Goal: Check status: Check status

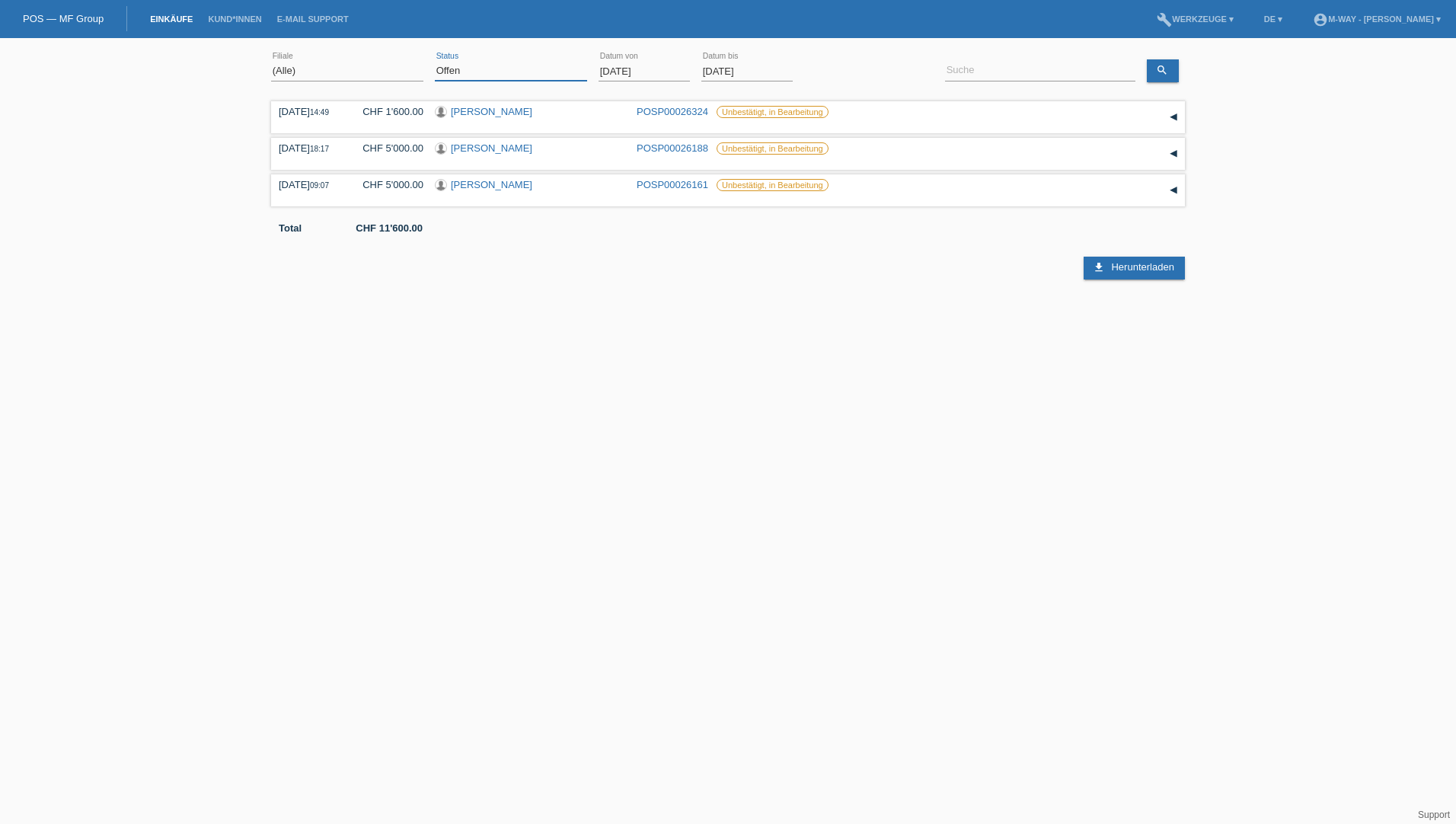
drag, startPoint x: 486, startPoint y: 72, endPoint x: 476, endPoint y: 75, distance: 10.4
click at [486, 72] on select "(Alle) Neu Offen Zurückgewiesen Zurückgetreten / Storniert Abgeschlossen" at bounding box center [511, 71] width 152 height 19
select select "ALL"
click at [435, 62] on select "(Alle) Neu Offen Zurückgewiesen Zurückgetreten / Storniert Abgeschlossen" at bounding box center [511, 71] width 152 height 19
click at [638, 69] on input "[DATE]" at bounding box center [644, 71] width 92 height 19
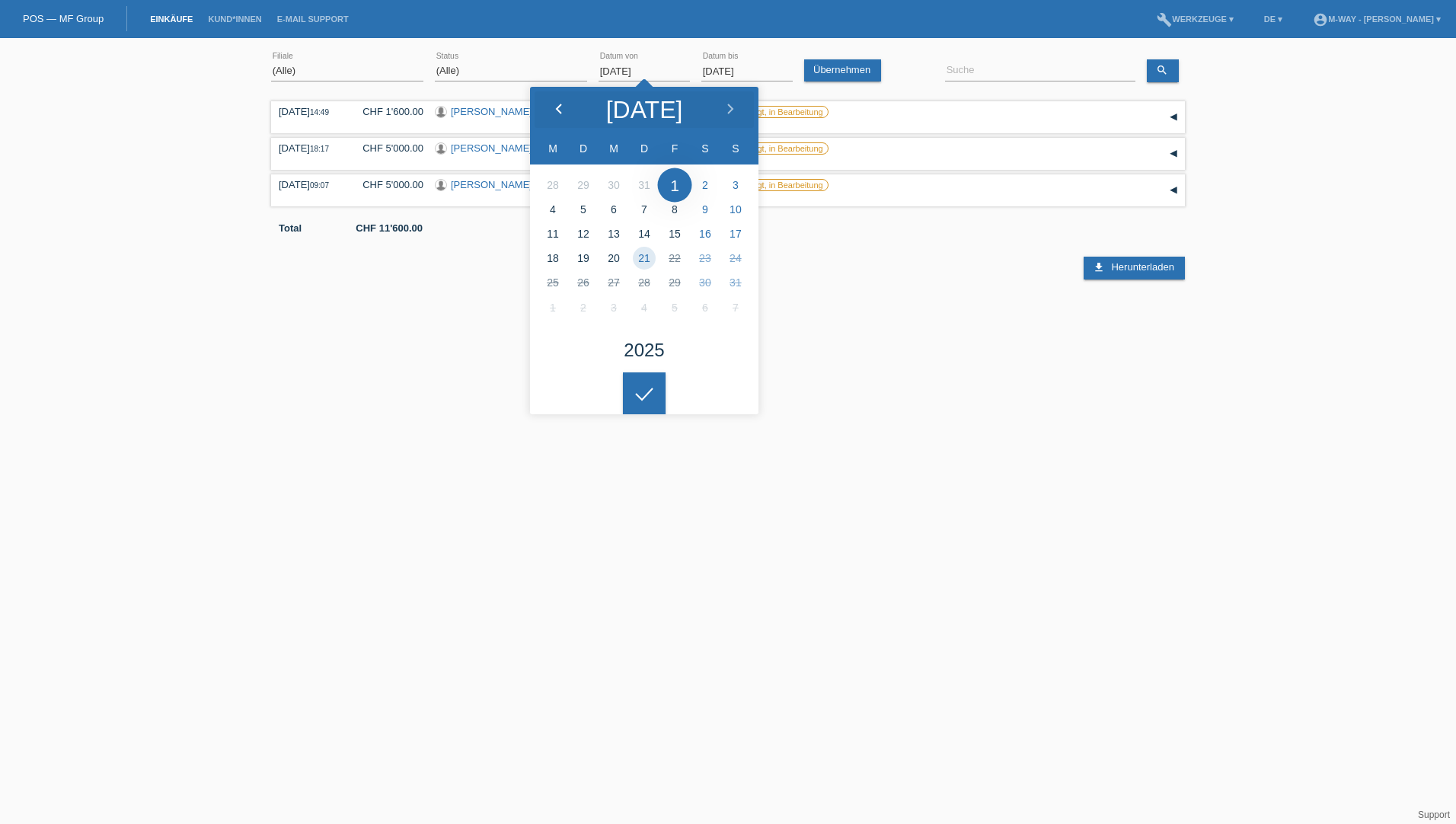
click at [555, 102] on div at bounding box center [558, 110] width 57 height 45
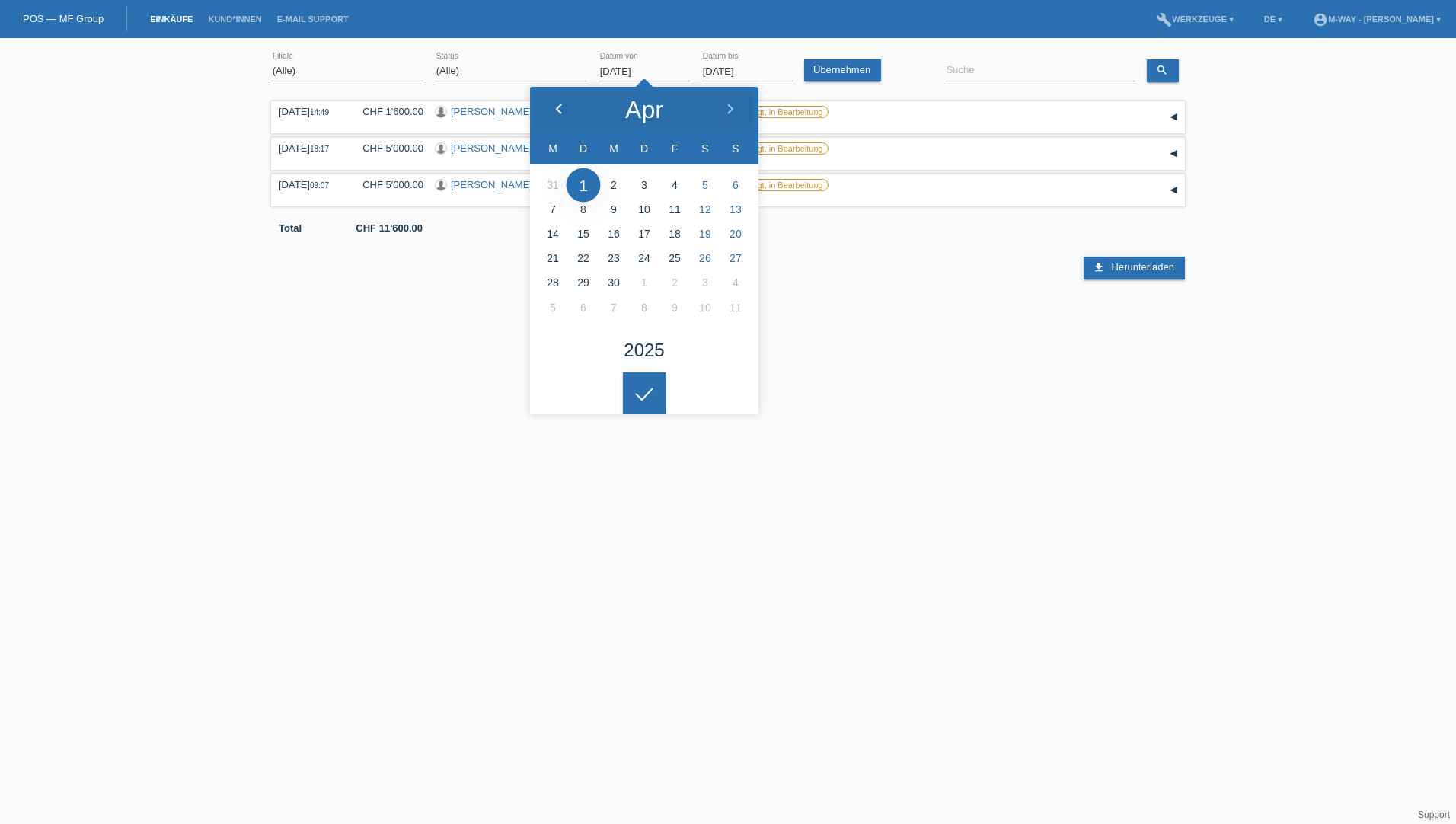
click at [555, 102] on div at bounding box center [558, 110] width 57 height 45
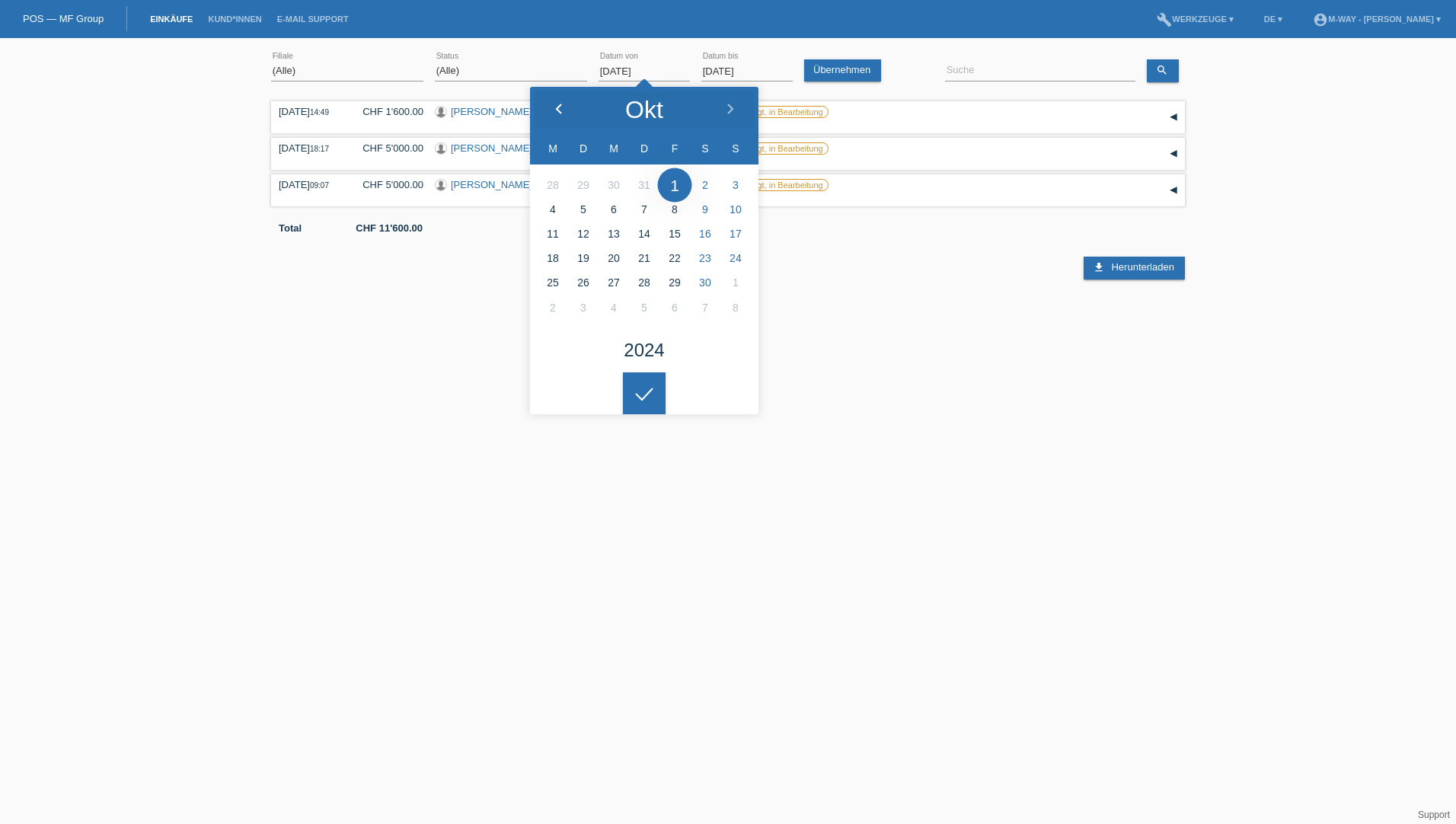
click at [555, 102] on div at bounding box center [558, 110] width 57 height 45
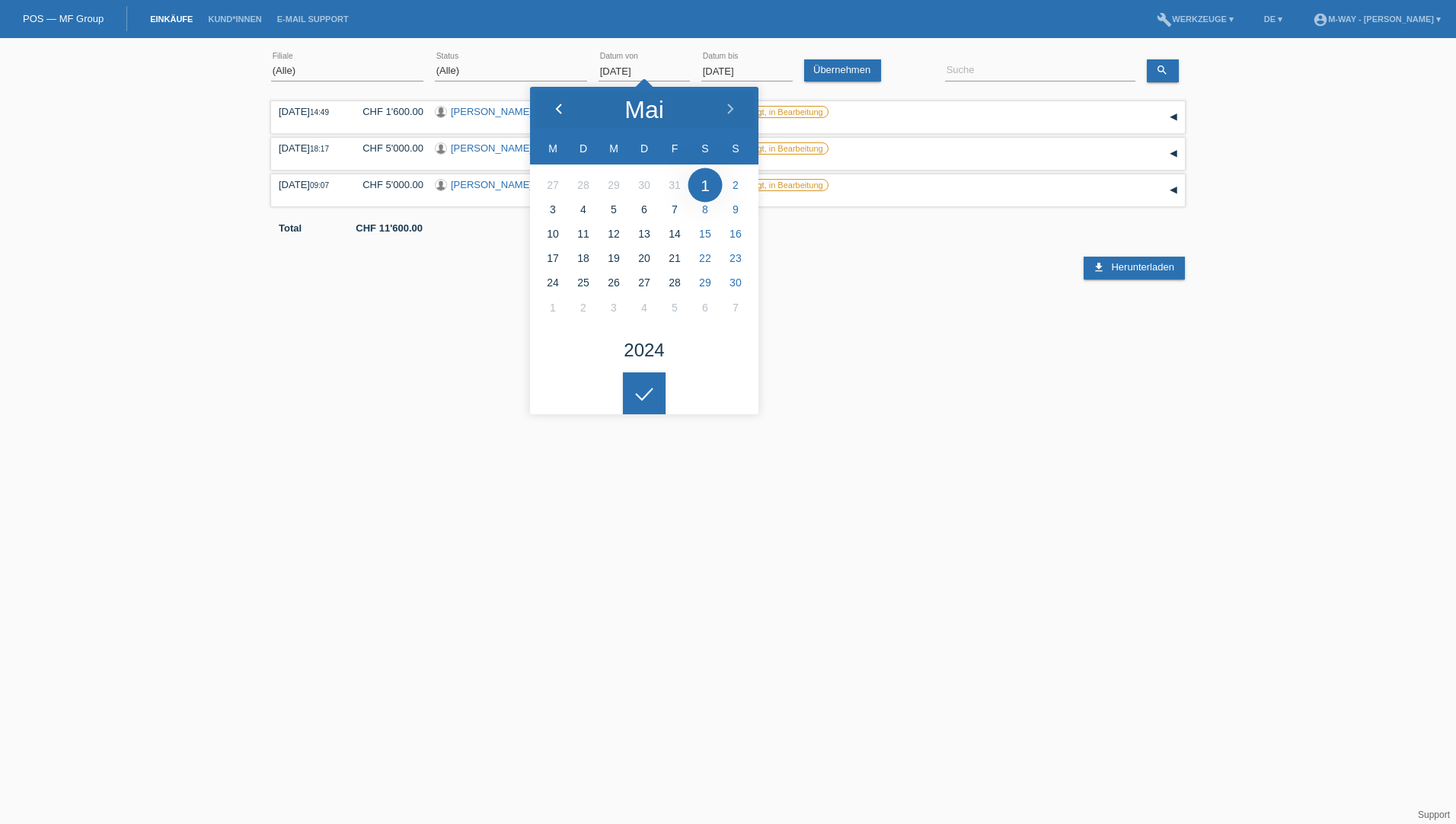
click at [555, 102] on div at bounding box center [558, 110] width 57 height 45
type input "[DATE]"
click at [972, 67] on input at bounding box center [1040, 71] width 190 height 19
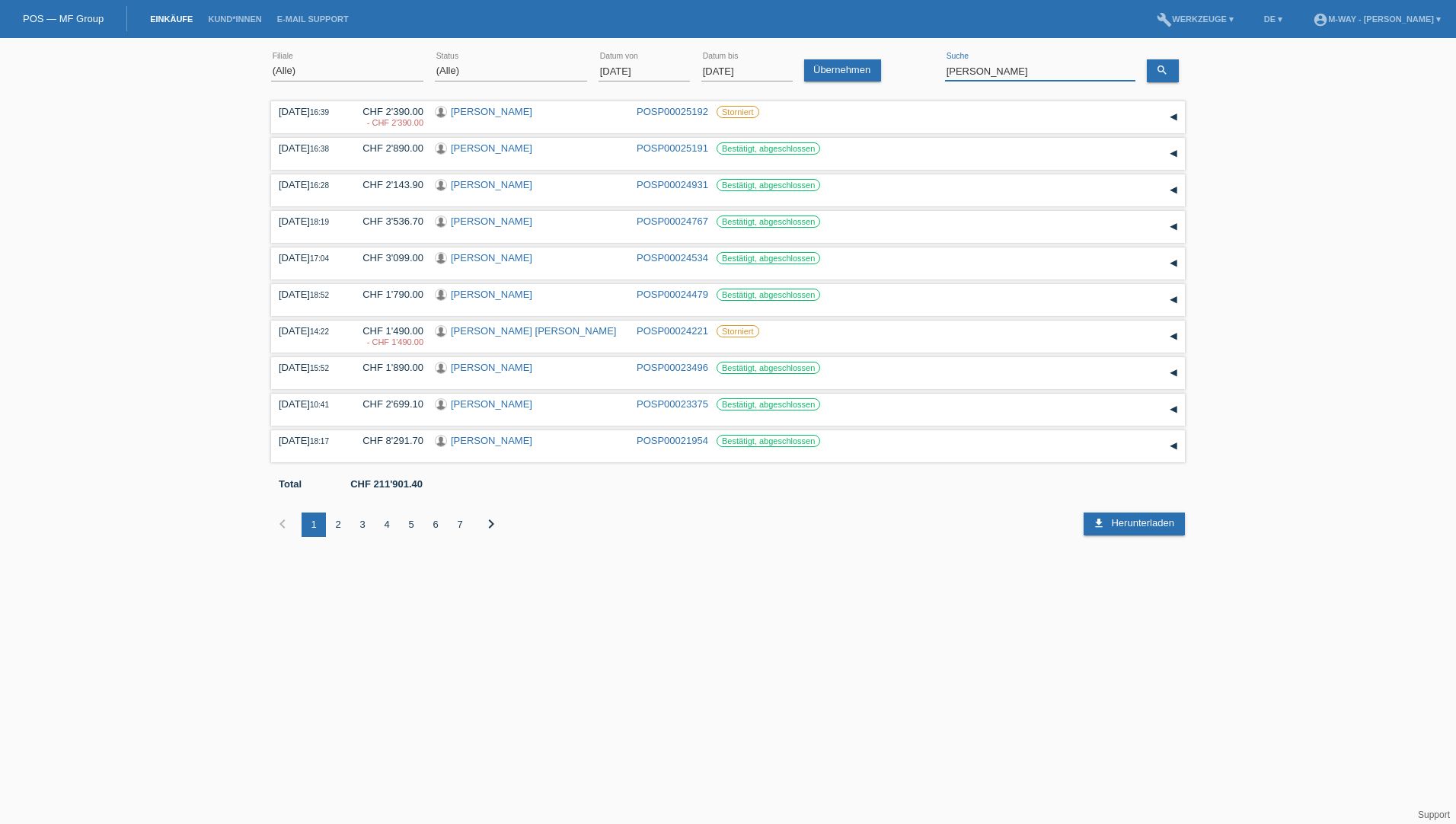
drag, startPoint x: 1021, startPoint y: 69, endPoint x: 896, endPoint y: 73, distance: 125.1
click at [904, 72] on div "(Alle) [PERSON_NAME] Passion Vélo SàRL [GEOGRAPHIC_DATA] [GEOGRAPHIC_DATA] [GEO…" at bounding box center [728, 71] width 914 height 52
type input "[PERSON_NAME]"
